Goal: Task Accomplishment & Management: Manage account settings

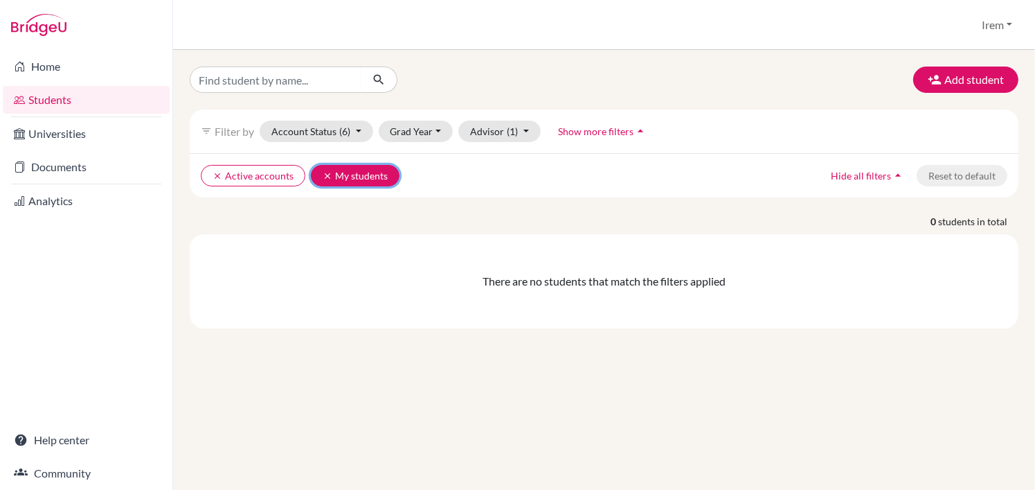
click at [317, 175] on button "clear My students" at bounding box center [355, 175] width 89 height 21
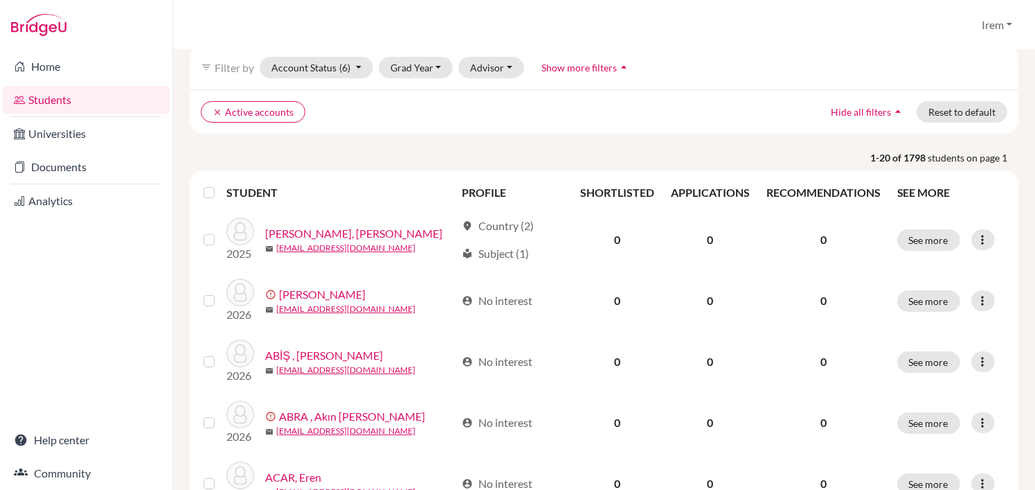
scroll to position [69, 0]
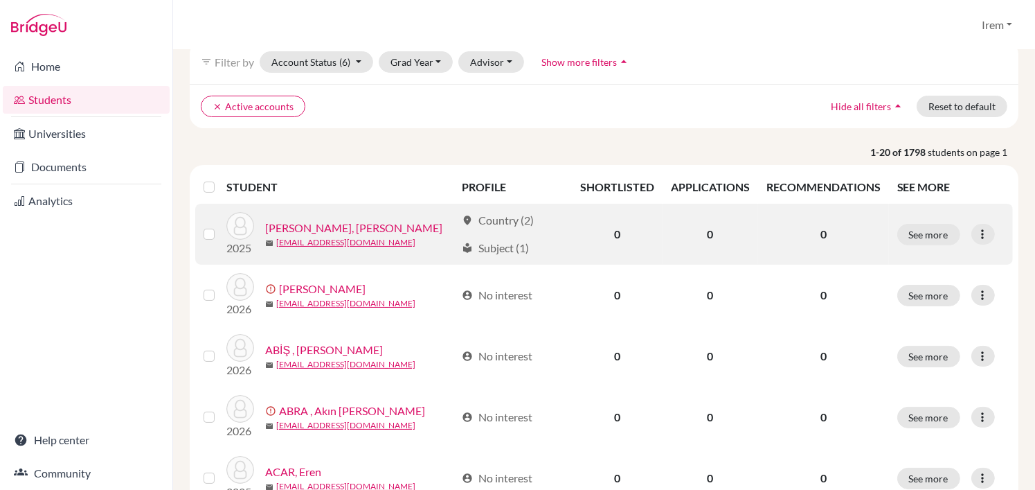
click at [364, 223] on link "[PERSON_NAME], [PERSON_NAME]" at bounding box center [353, 228] width 177 height 17
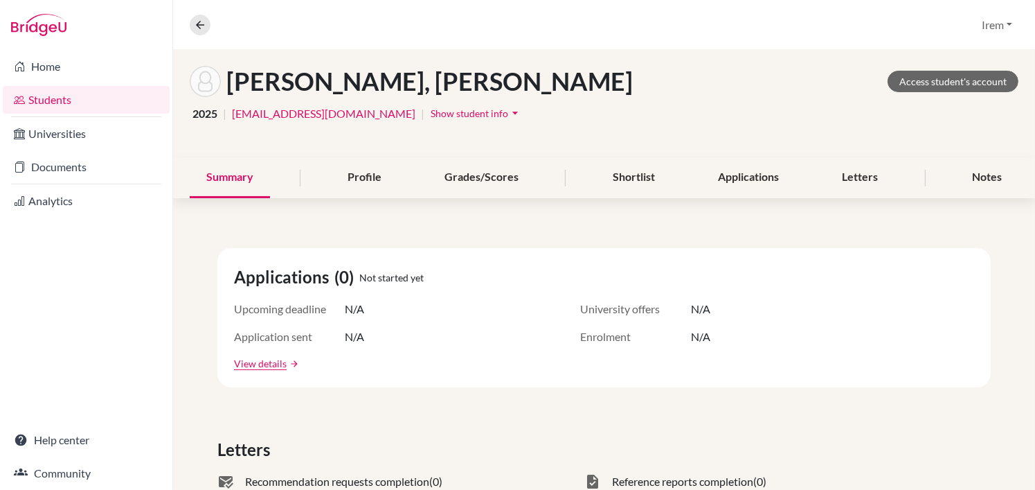
scroll to position [69, 0]
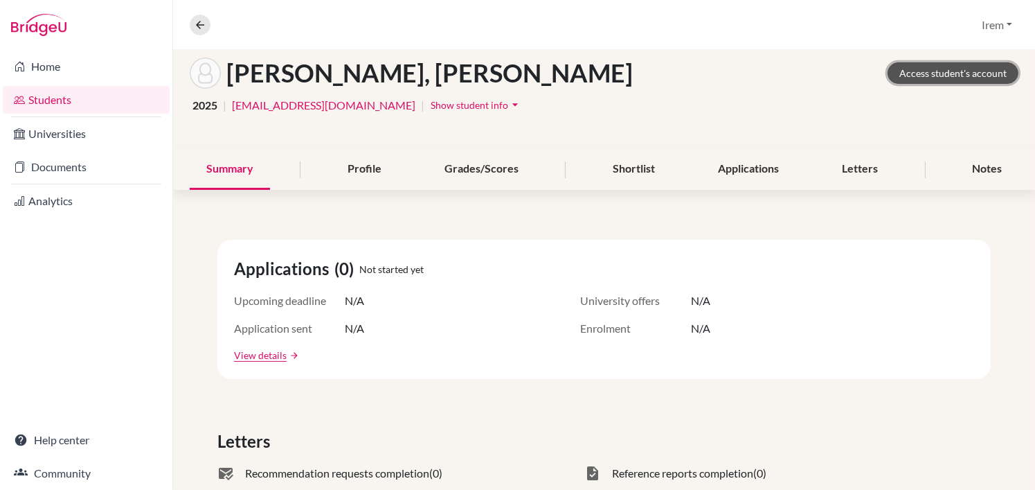
click at [948, 67] on link "Access student's account" at bounding box center [953, 72] width 131 height 21
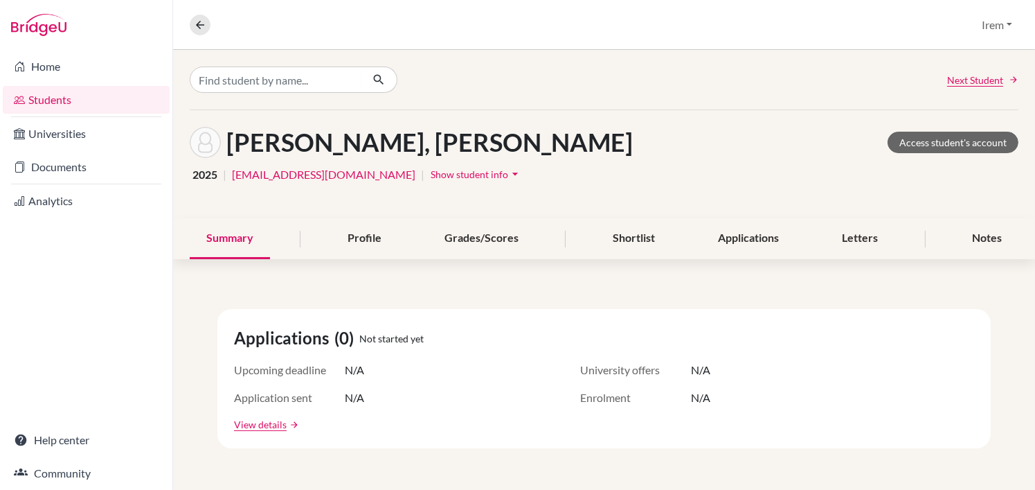
click at [53, 17] on img at bounding box center [38, 25] width 55 height 22
click at [53, 20] on img at bounding box center [38, 25] width 55 height 22
click at [194, 30] on icon at bounding box center [200, 25] width 12 height 12
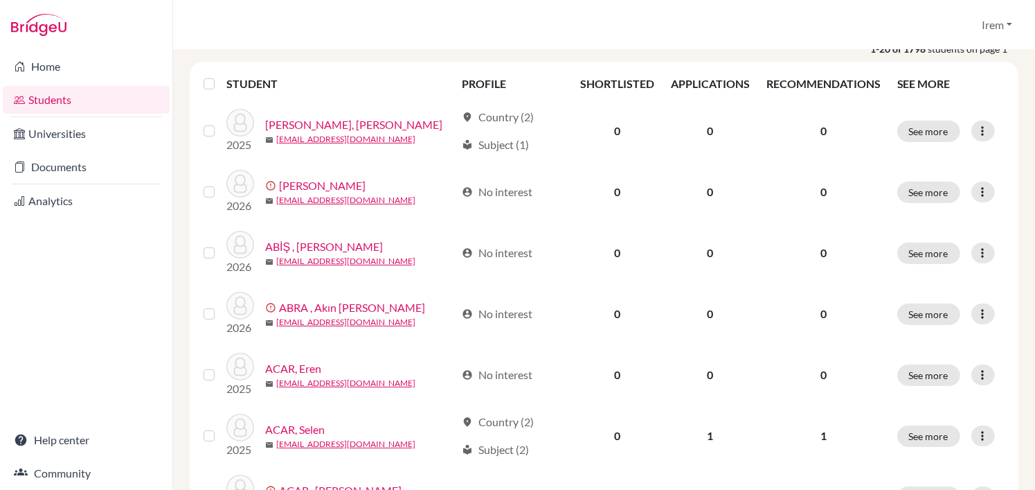
scroll to position [208, 0]
